Goal: Navigation & Orientation: Go to known website

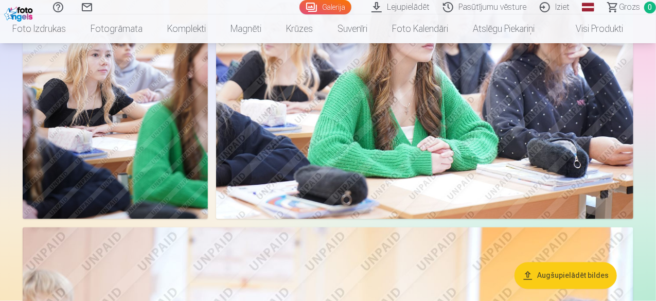
scroll to position [2757, 0]
drag, startPoint x: 658, startPoint y: 10, endPoint x: 658, endPoint y: 121, distance: 111.7
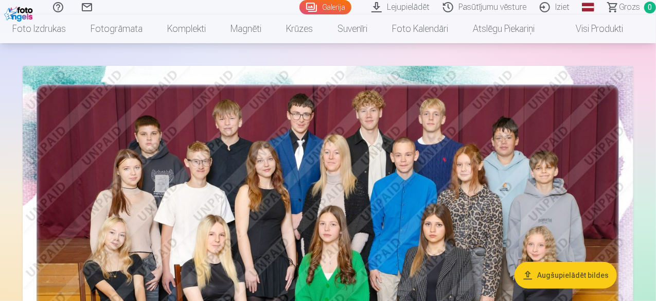
scroll to position [37, 0]
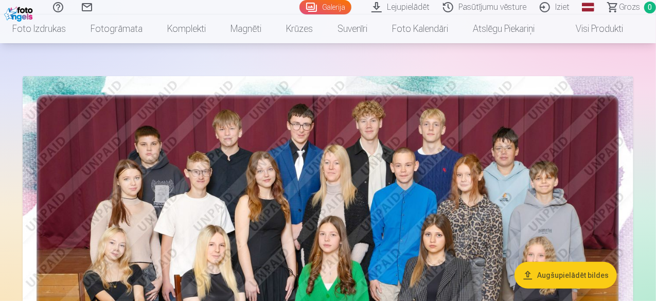
click at [535, 7] on link "Iziet" at bounding box center [556, 7] width 43 height 14
